Goal: Transaction & Acquisition: Purchase product/service

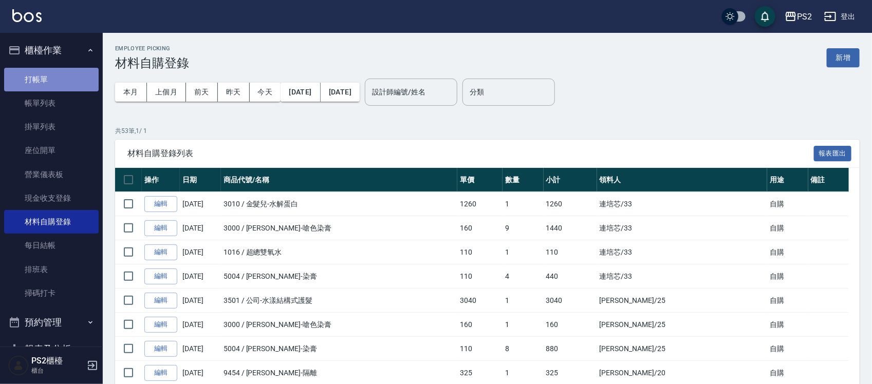
click at [60, 72] on link "打帳單" at bounding box center [51, 80] width 95 height 24
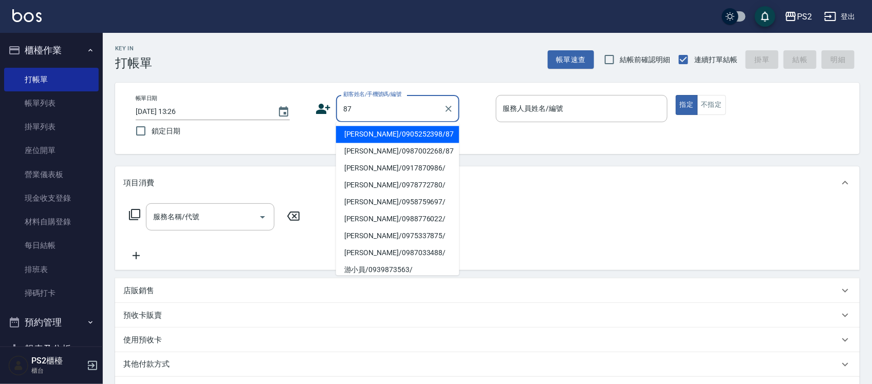
type input "8"
type input "5"
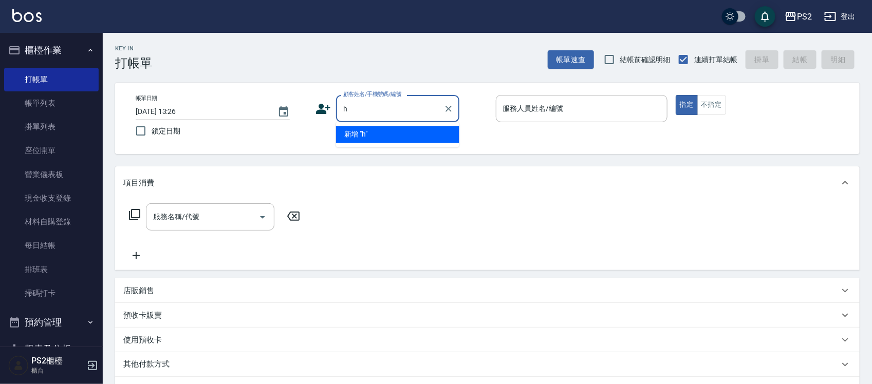
type input "hg"
click at [450, 106] on icon "Clear" at bounding box center [449, 109] width 10 height 10
click at [450, 102] on button "Clear" at bounding box center [449, 109] width 14 height 14
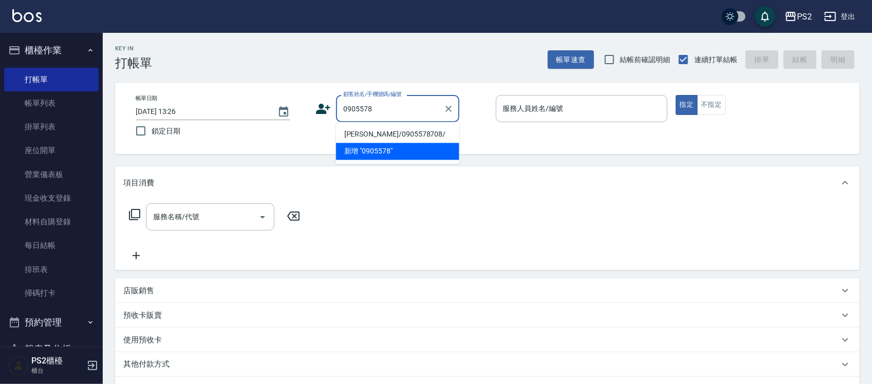
type input "葉緯駿/0905578708/"
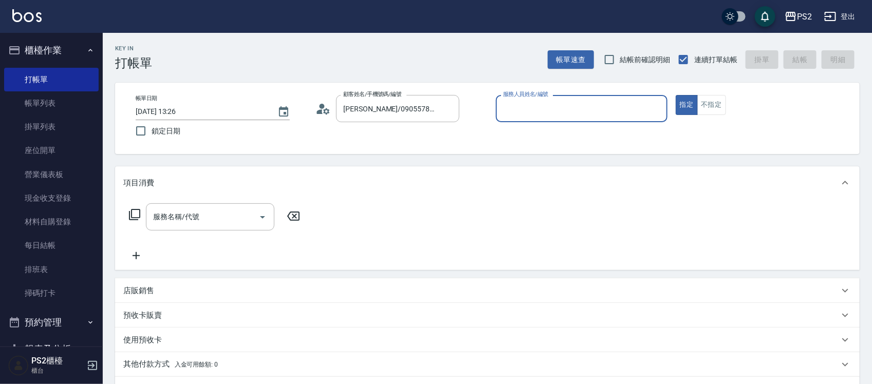
click at [315, 105] on div "帳單日期 2025/10/04 13:26 鎖定日期 顧客姓名/手機號碼/編號 葉緯駿/0905578708/ 顧客姓名/手機號碼/編號 服務人員姓名/編號 …" at bounding box center [487, 118] width 720 height 47
click at [317, 105] on icon at bounding box center [323, 108] width 15 height 15
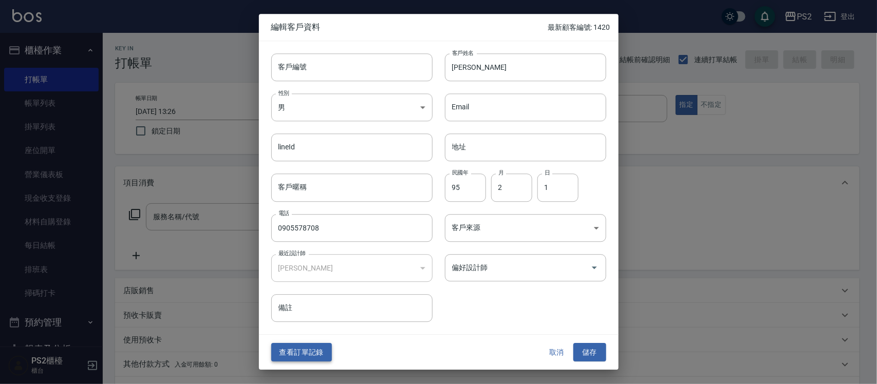
click at [329, 353] on button "查看訂單記錄" at bounding box center [301, 352] width 61 height 19
click at [329, 353] on div "Key In 打帳單 帳單速查 結帳前確認明細 連續打單結帳 掛單 結帳 明細 帳單日期 2025/10/04 13:26 鎖定日期 顧客姓名/手機號碼/編號…" at bounding box center [436, 257] width 872 height 514
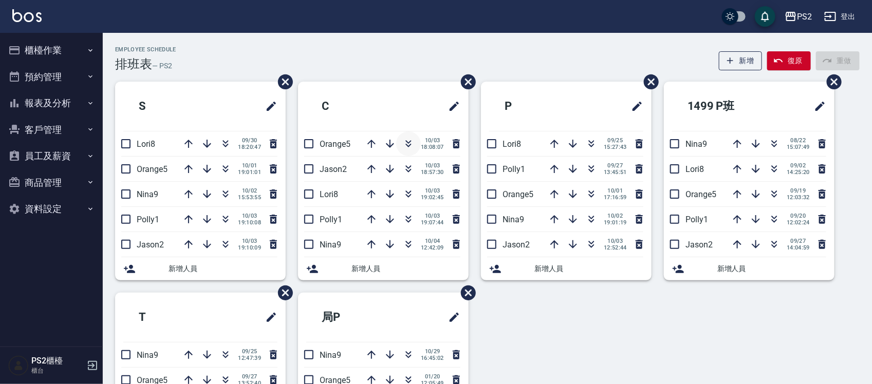
click at [409, 141] on icon "button" at bounding box center [408, 144] width 12 height 12
